Goal: Task Accomplishment & Management: Use online tool/utility

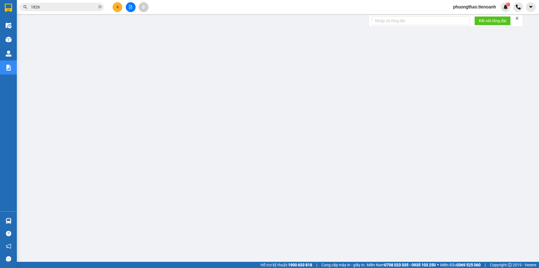
click at [15, 40] on div "Kho hàng mới" at bounding box center [8, 39] width 17 height 14
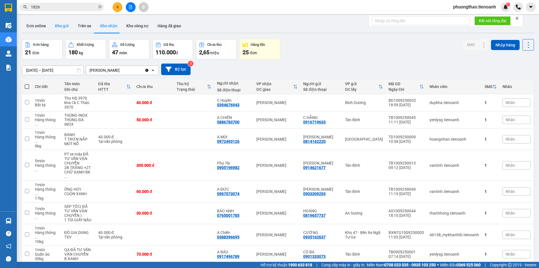
click at [63, 26] on button "Kho gửi" at bounding box center [62, 25] width 23 height 13
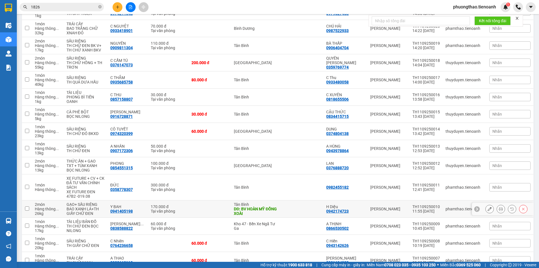
scroll to position [1091, 0]
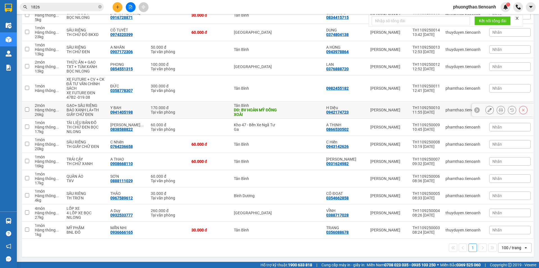
click at [29, 110] on td at bounding box center [27, 109] width 10 height 17
checkbox input "true"
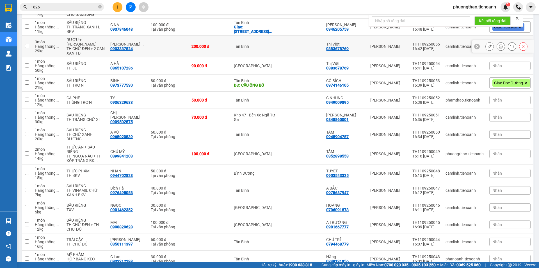
scroll to position [304, 0]
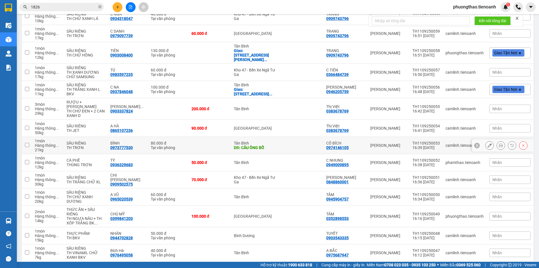
click at [27, 144] on input "checkbox" at bounding box center [27, 145] width 4 height 4
checkbox input "true"
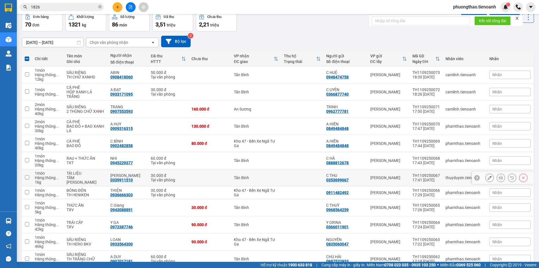
scroll to position [0, 0]
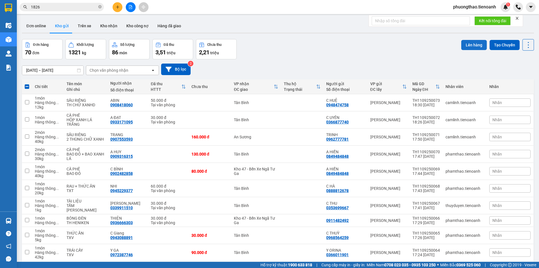
click at [471, 40] on button "Lên hàng" at bounding box center [474, 45] width 26 height 10
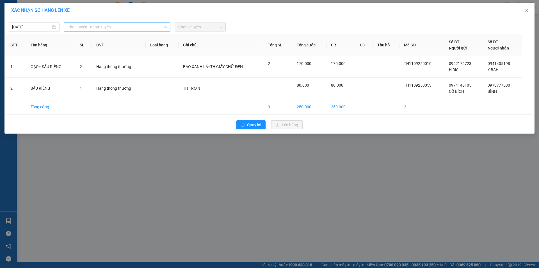
click at [94, 26] on span "Chọn tuyến - nhóm tuyến" at bounding box center [117, 27] width 100 height 8
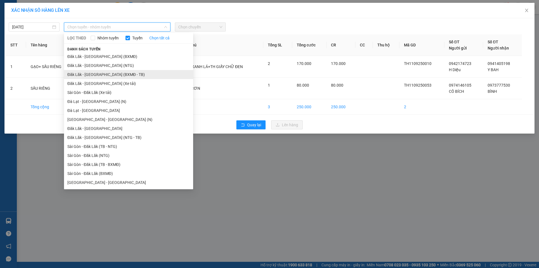
click at [121, 74] on li "Đăk Lăk - [GEOGRAPHIC_DATA] (BXMĐ - TB)" at bounding box center [128, 74] width 129 height 9
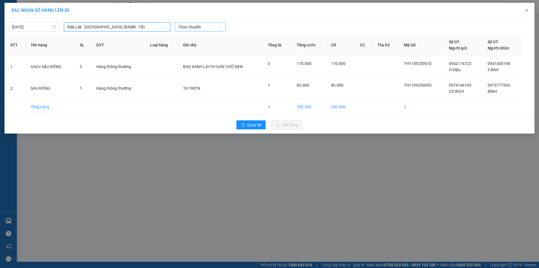
click at [204, 26] on span "Chọn chuyến" at bounding box center [200, 27] width 44 height 8
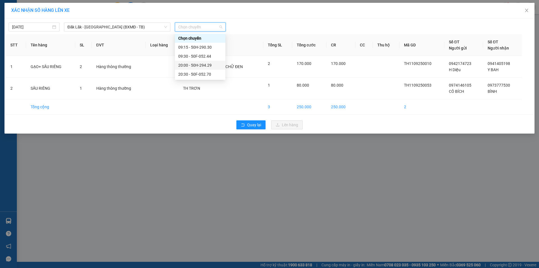
click at [209, 66] on div "20:00 - 50H-294.29" at bounding box center [200, 65] width 44 height 6
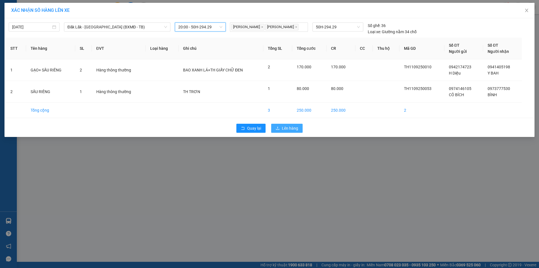
click at [293, 129] on span "Lên hàng" at bounding box center [290, 128] width 16 height 6
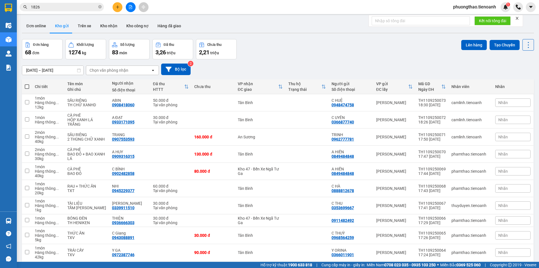
click at [60, 6] on input "1826" at bounding box center [64, 7] width 66 height 6
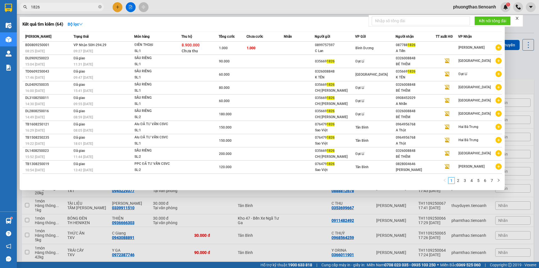
drag, startPoint x: 56, startPoint y: 8, endPoint x: 25, endPoint y: 17, distance: 32.2
click at [25, 12] on div "Kết quả tìm kiếm ( 64 ) Bộ lọc Mã ĐH Trạng thái Món hàng Thu hộ Tổng cước Chưa …" at bounding box center [55, 7] width 110 height 10
click at [201, 208] on div at bounding box center [269, 134] width 539 height 268
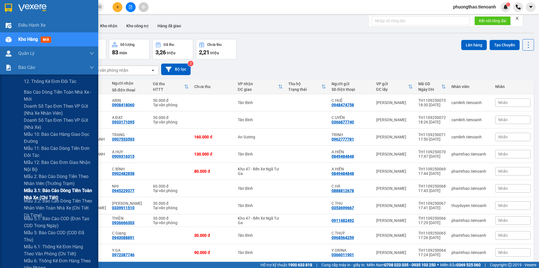
click at [54, 193] on span "Mẫu 3.1: Báo cáo dòng tiền toàn nhà xe (Chi Tiết)" at bounding box center [59, 194] width 70 height 14
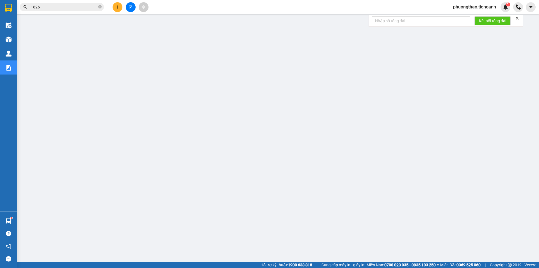
click at [518, 16] on icon "close" at bounding box center [517, 18] width 4 height 4
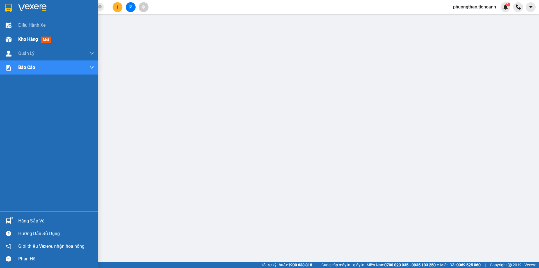
click at [13, 41] on div at bounding box center [9, 40] width 10 height 10
